Goal: Find specific page/section: Find specific page/section

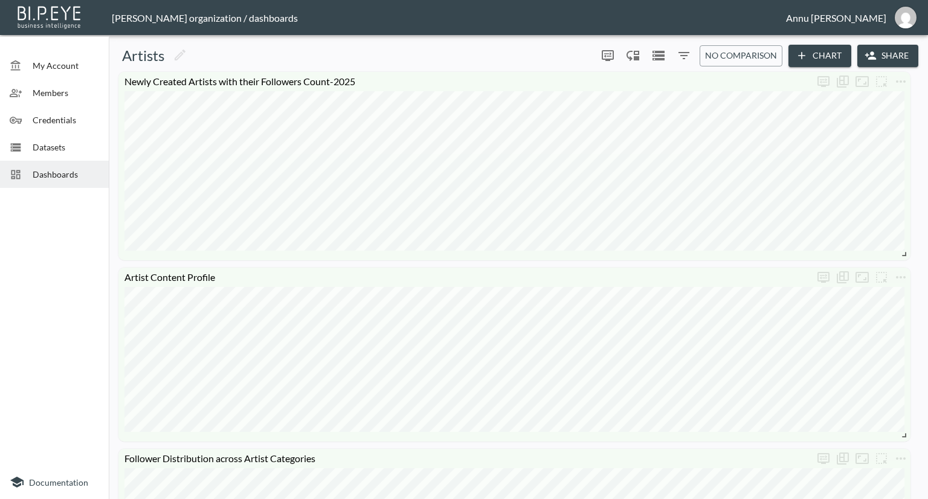
click at [36, 145] on span "Datasets" at bounding box center [66, 147] width 66 height 13
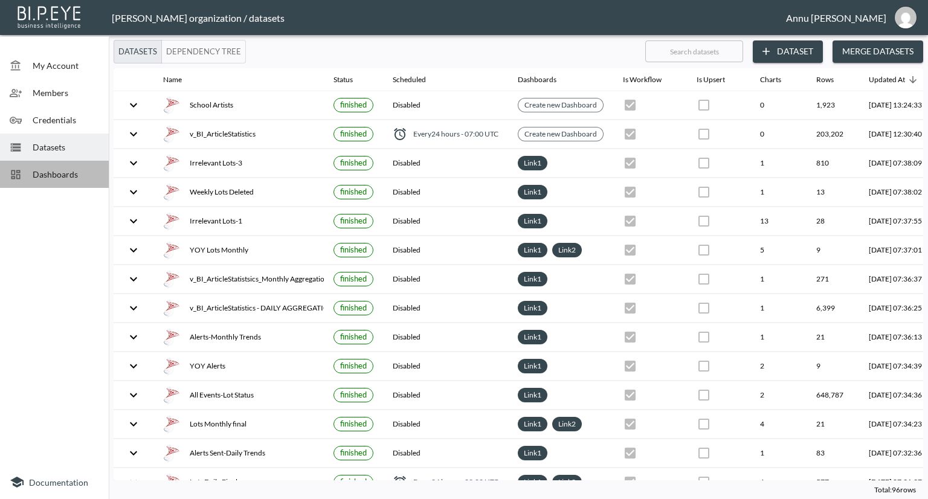
click at [77, 179] on span "Dashboards" at bounding box center [66, 174] width 66 height 13
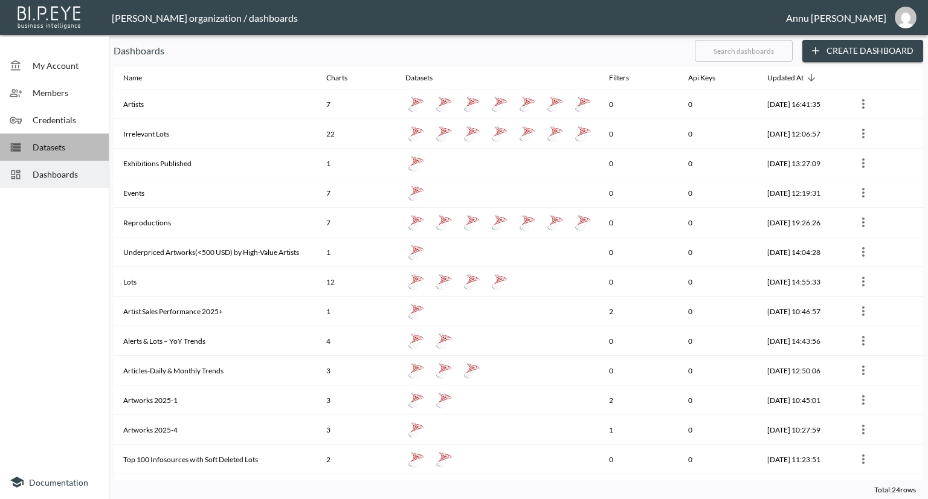
click at [83, 147] on span "Datasets" at bounding box center [66, 147] width 66 height 13
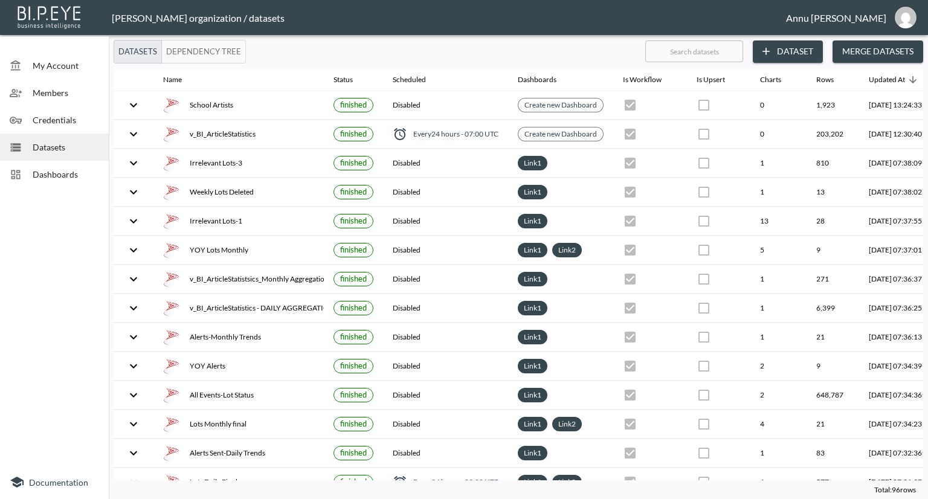
click at [78, 175] on span "Dashboards" at bounding box center [66, 174] width 66 height 13
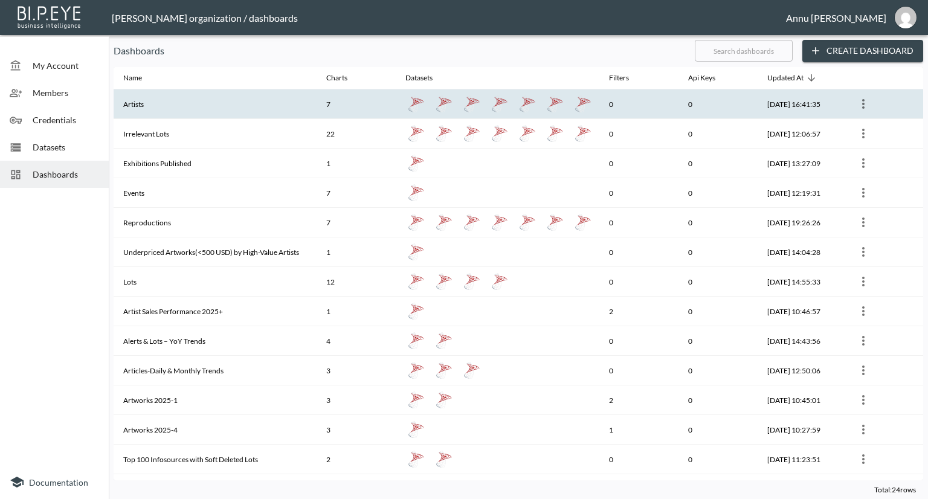
click at [158, 104] on th "Artists" at bounding box center [215, 104] width 203 height 30
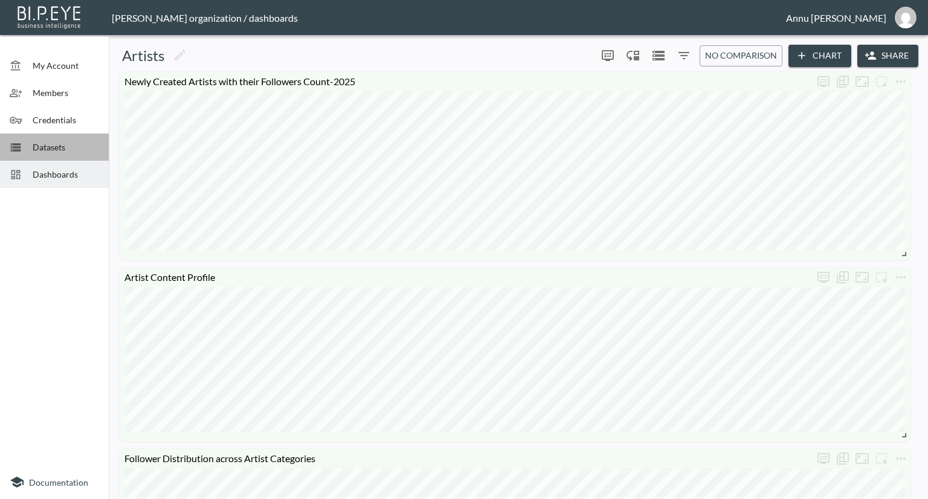
click at [41, 144] on span "Datasets" at bounding box center [66, 147] width 66 height 13
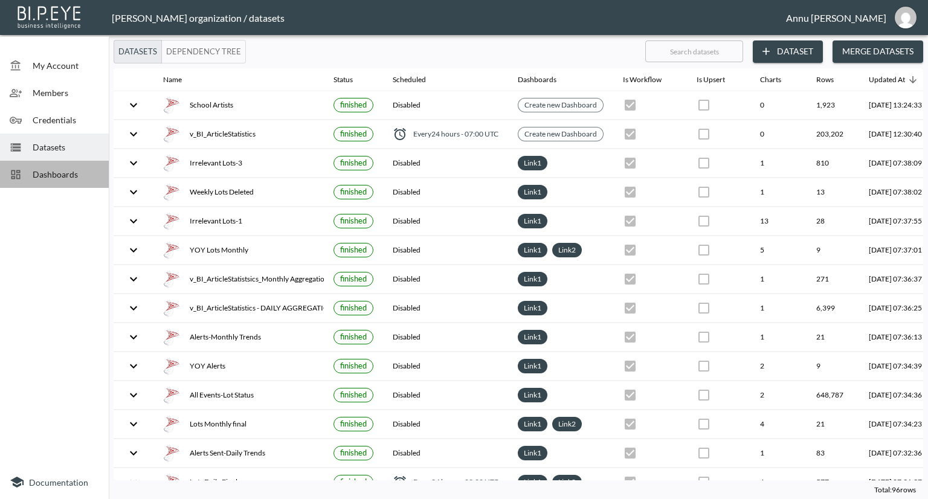
click at [88, 171] on span "Dashboards" at bounding box center [66, 174] width 66 height 13
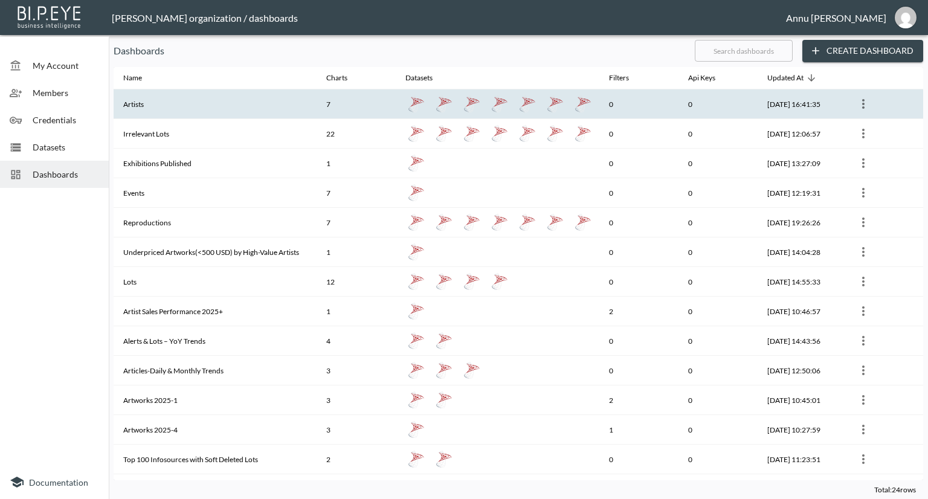
click at [150, 112] on th "Artists" at bounding box center [215, 104] width 203 height 30
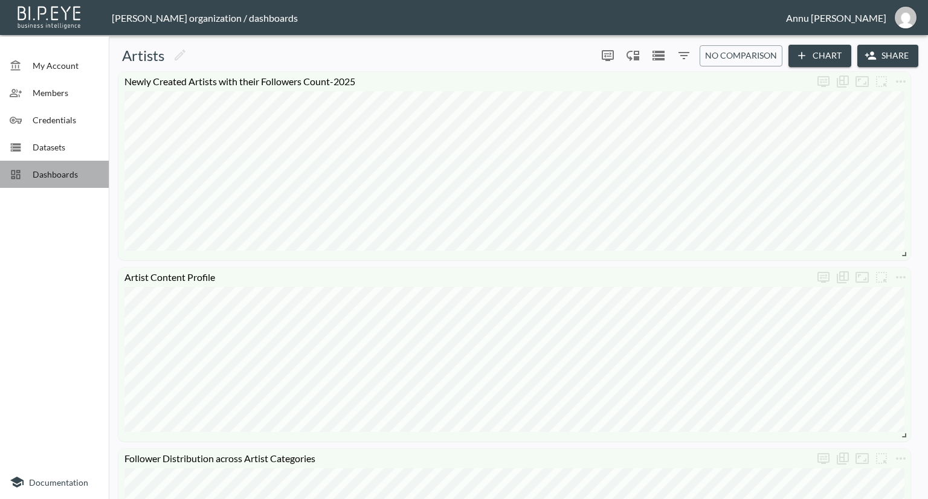
click at [99, 170] on div "Dashboards" at bounding box center [54, 174] width 109 height 27
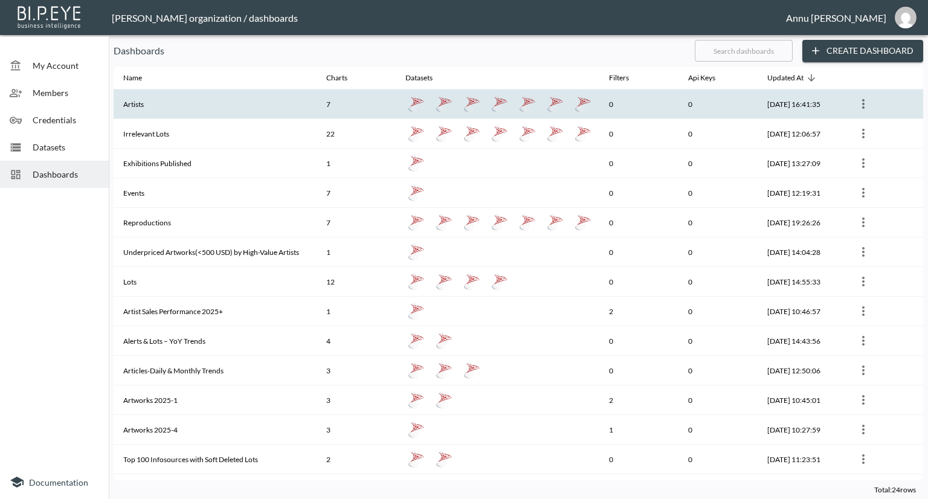
click at [190, 106] on th "Artists" at bounding box center [215, 104] width 203 height 30
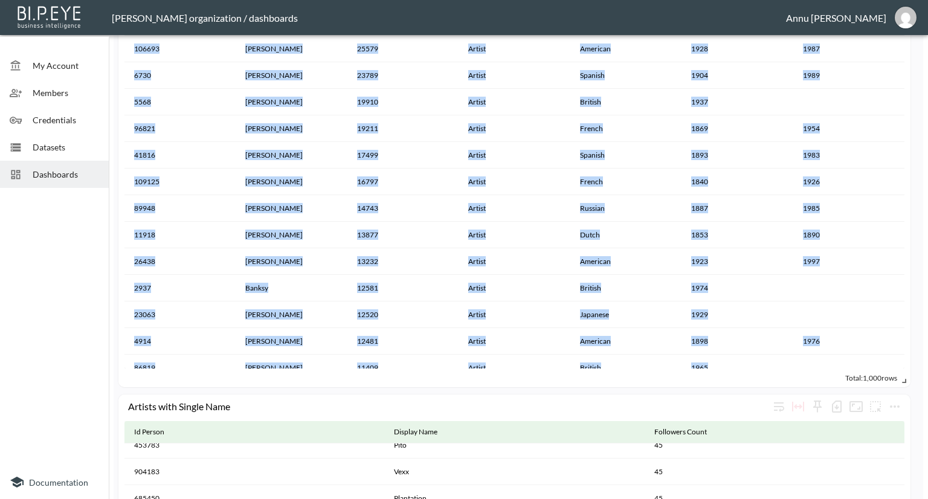
scroll to position [1041, 0]
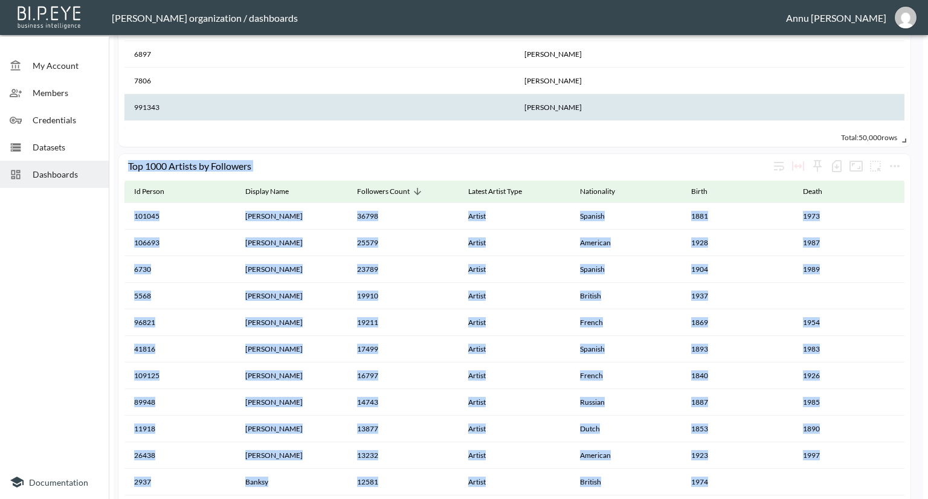
drag, startPoint x: 539, startPoint y: 220, endPoint x: 718, endPoint y: 111, distance: 209.5
click at [718, 111] on div "Top 1000 Artists by Followers Id Person Display Name Followers Count Latest Art…" at bounding box center [516, 13] width 804 height 1964
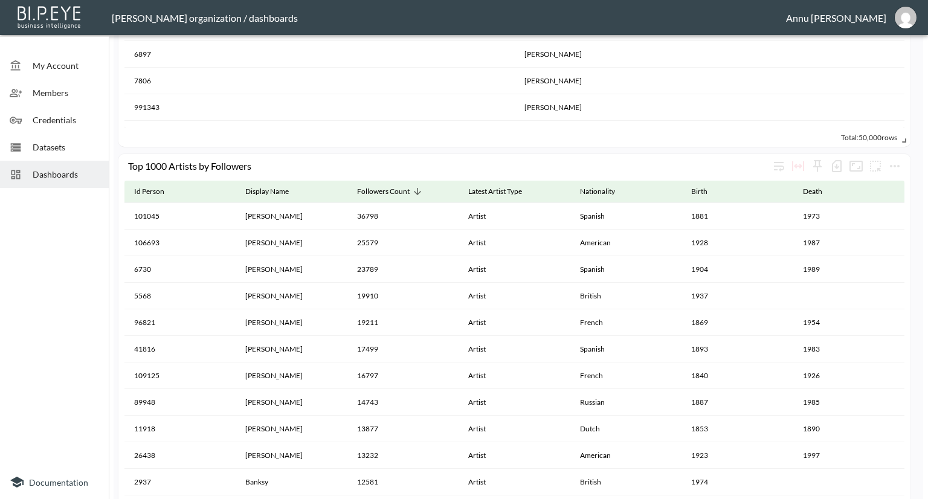
drag, startPoint x: 60, startPoint y: 236, endPoint x: 97, endPoint y: 240, distance: 37.1
click at [61, 236] on div at bounding box center [54, 329] width 109 height 272
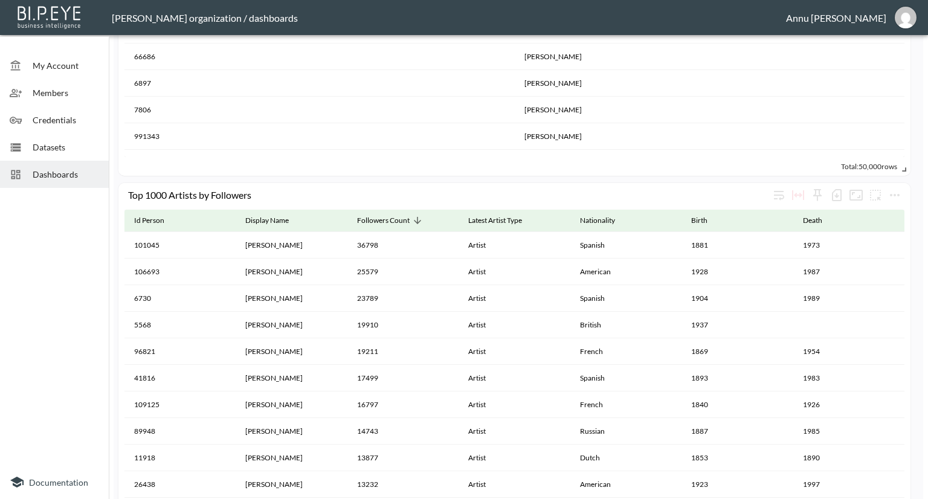
scroll to position [882, 0]
